Goal: Information Seeking & Learning: Find specific fact

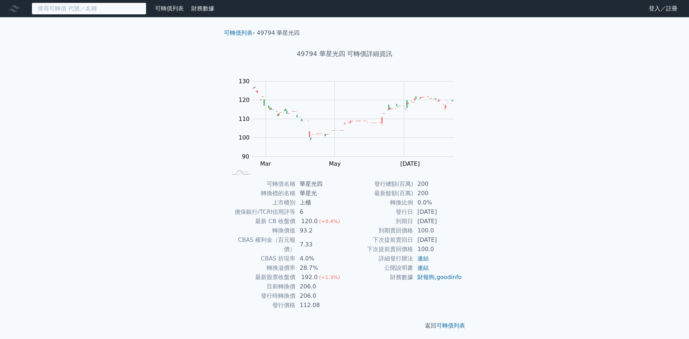
drag, startPoint x: 0, startPoint y: 0, endPoint x: 88, endPoint y: 9, distance: 88.0
click at [88, 9] on input at bounding box center [89, 9] width 115 height 12
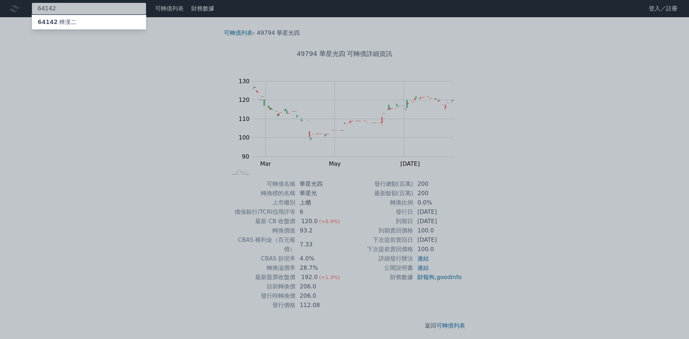
type input "64142"
click at [111, 20] on div "64142 樺漢二" at bounding box center [89, 22] width 114 height 14
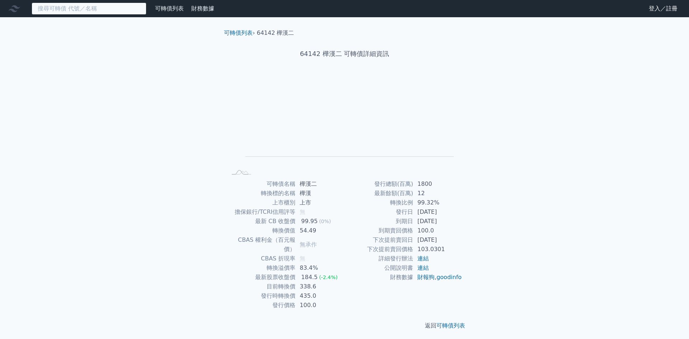
click at [116, 11] on input at bounding box center [89, 9] width 115 height 12
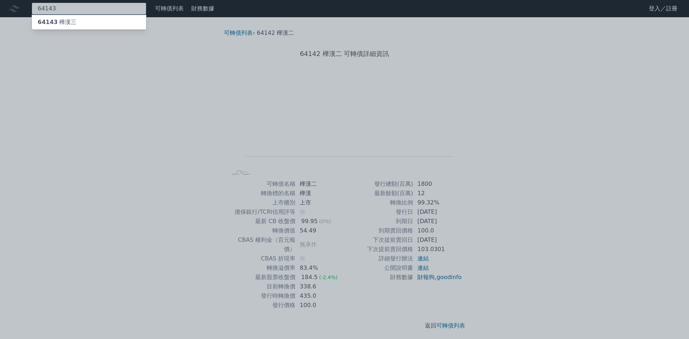
type input "64143"
click at [125, 20] on div "64143 樺漢三" at bounding box center [89, 22] width 114 height 14
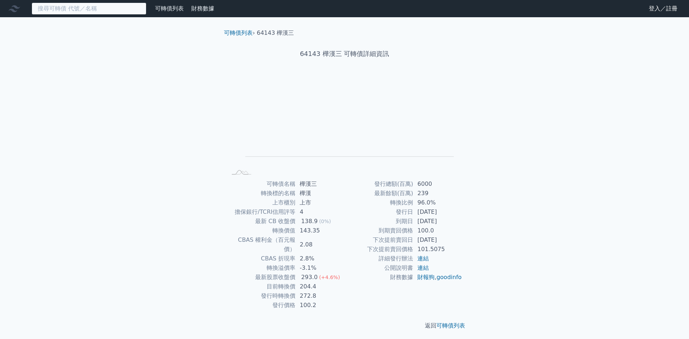
click at [60, 10] on input at bounding box center [89, 9] width 115 height 12
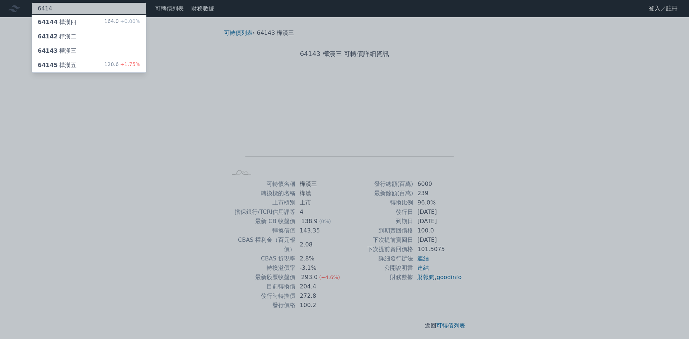
type input "6414"
click at [104, 22] on div "64144 樺漢四 164.0 +0.00%" at bounding box center [89, 22] width 114 height 14
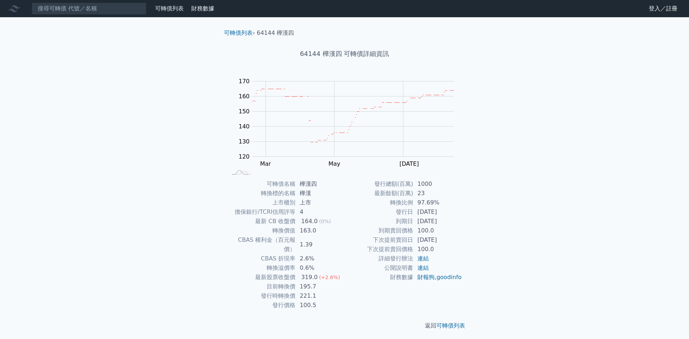
click at [147, 170] on div "可轉債列表 財務數據 可轉債列表 財務數據 登入／註冊 登入／註冊 可轉債列表 › 64144 樺漢四 64144 樺漢四 可轉債詳細資訊 Zoom Out …" at bounding box center [344, 171] width 689 height 342
click at [157, 184] on div "可轉債列表 財務數據 可轉債列表 財務數據 登入／註冊 登入／註冊 可轉債列表 › 64144 樺漢四 64144 樺漢四 可轉債詳細資訊 Zoom Out …" at bounding box center [344, 171] width 689 height 342
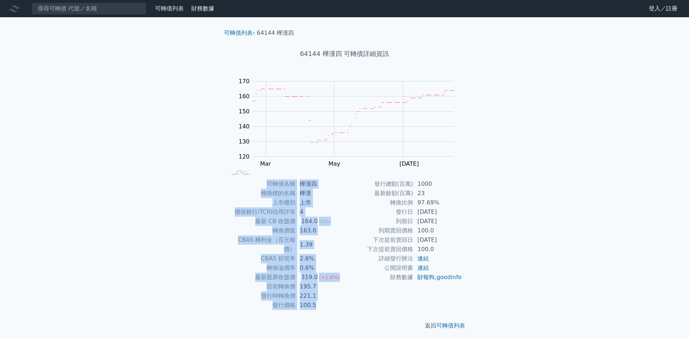
click at [157, 184] on div "可轉債列表 財務數據 可轉債列表 財務數據 登入／註冊 登入／註冊 可轉債列表 › 64144 樺漢四 64144 樺漢四 可轉債詳細資訊 Zoom Out …" at bounding box center [344, 171] width 689 height 342
click at [137, 192] on div "可轉債列表 財務數據 可轉債列表 財務數據 登入／註冊 登入／註冊 可轉債列表 › 64144 樺漢四 64144 樺漢四 可轉債詳細資訊 Zoom Out …" at bounding box center [344, 171] width 689 height 342
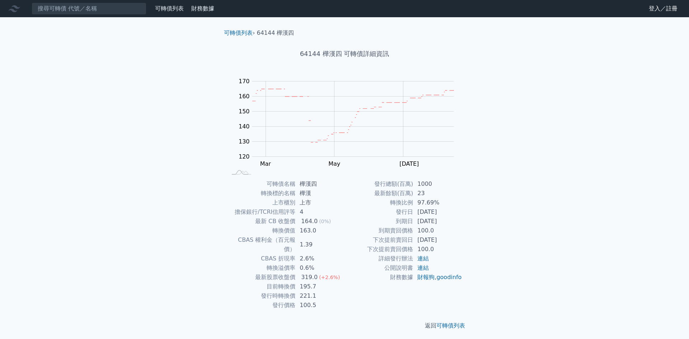
click at [206, 241] on div "可轉債列表 財務數據 可轉債列表 財務數據 登入／註冊 登入／註冊 可轉債列表 › 64144 樺漢四 64144 樺漢四 可轉債詳細資訊 Zoom Out …" at bounding box center [344, 171] width 689 height 342
click at [131, 213] on div "可轉債列表 財務數據 可轉債列表 財務數據 登入／註冊 登入／註冊 可轉債列表 › 64144 樺漢四 64144 樺漢四 可轉債詳細資訊 Zoom Out …" at bounding box center [344, 171] width 689 height 342
click at [278, 206] on td "上市櫃別" at bounding box center [261, 202] width 69 height 9
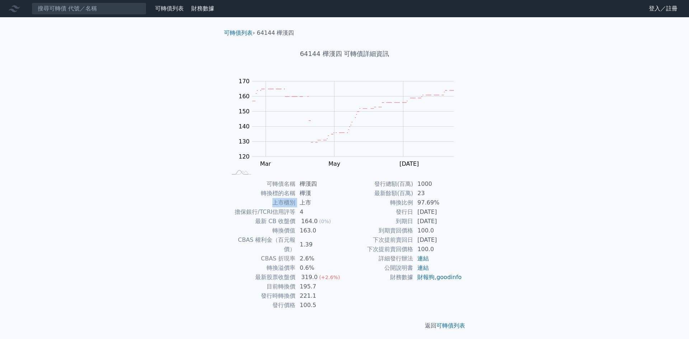
click at [278, 206] on td "上市櫃別" at bounding box center [261, 202] width 69 height 9
click at [267, 223] on td "最新 CB 收盤價" at bounding box center [261, 221] width 69 height 9
drag, startPoint x: 434, startPoint y: 225, endPoint x: 483, endPoint y: 232, distance: 48.8
click at [478, 232] on div "可轉債列表 › 64144 樺漢四 64144 樺漢四 可轉債詳細資訊 Zoom Out 120 100 110 120 130 140 150 160 17…" at bounding box center [345, 179] width 276 height 325
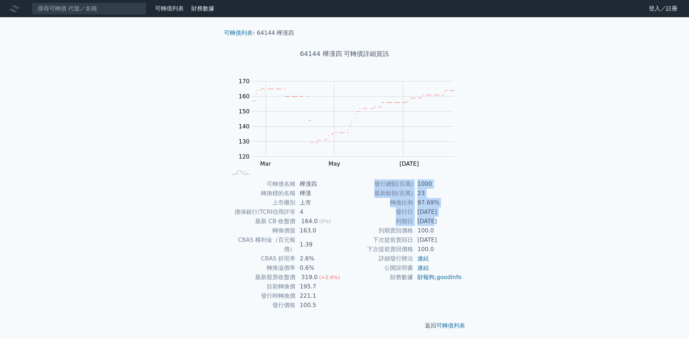
click at [483, 232] on div "可轉債列表 財務數據 可轉債列表 財務數據 登入／註冊 登入／註冊 可轉債列表 › 64144 樺漢四 64144 樺漢四 可轉債詳細資訊 Zoom Out …" at bounding box center [344, 171] width 689 height 342
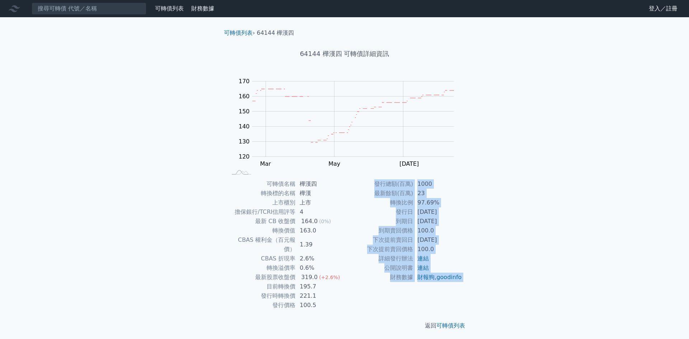
click at [483, 232] on div "可轉債列表 財務數據 可轉債列表 財務數據 登入／註冊 登入／註冊 可轉債列表 › 64144 樺漢四 64144 樺漢四 可轉債詳細資訊 Zoom Out …" at bounding box center [344, 171] width 689 height 342
click at [528, 244] on div "可轉債列表 財務數據 可轉債列表 財務數據 登入／註冊 登入／註冊 可轉債列表 › 64144 樺漢四 64144 樺漢四 可轉債詳細資訊 Zoom Out …" at bounding box center [344, 171] width 689 height 342
